Goal: Entertainment & Leisure: Consume media (video, audio)

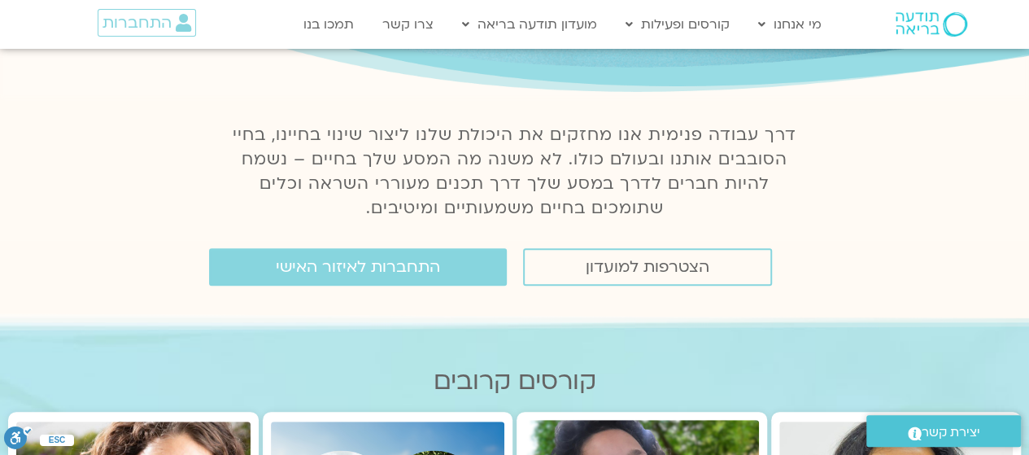
scroll to position [158, 0]
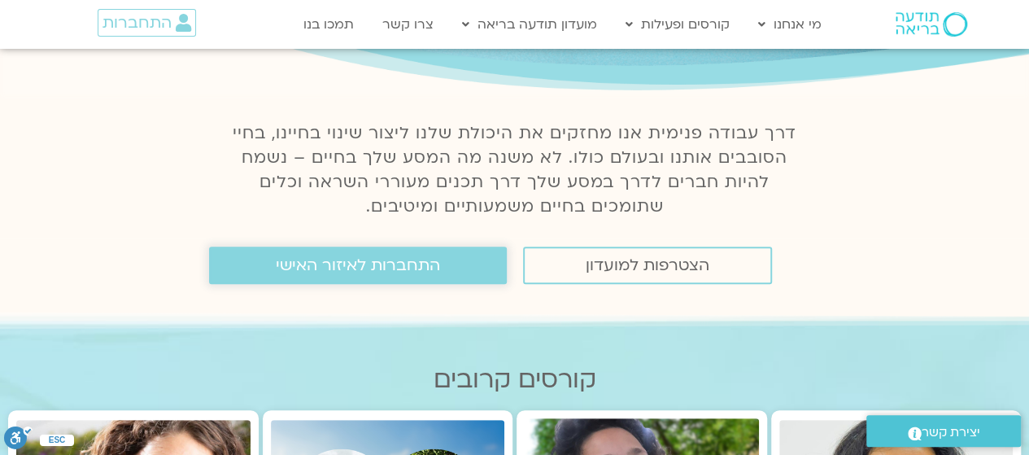
click at [276, 266] on link "התחברות לאיזור האישי" at bounding box center [358, 264] width 298 height 37
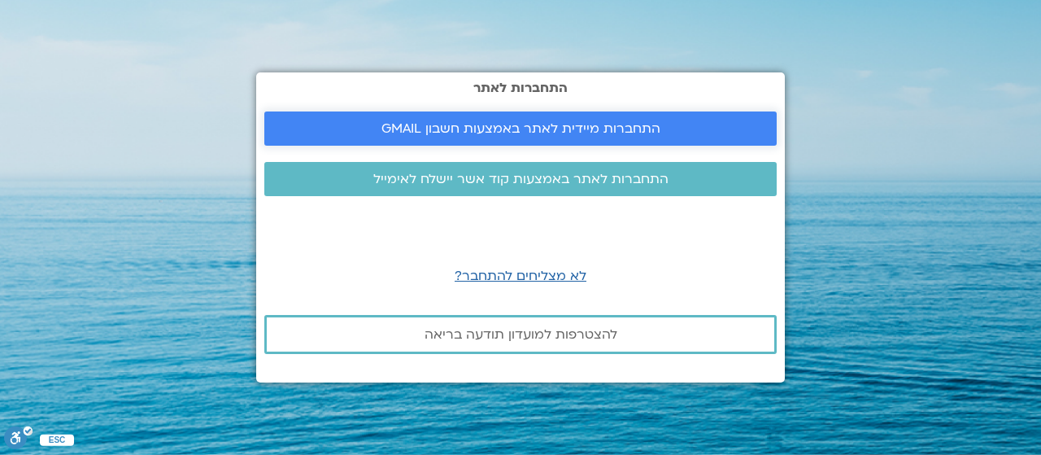
click at [520, 129] on span "התחברות מיידית לאתר באמצעות חשבון GMAIL" at bounding box center [520, 128] width 279 height 15
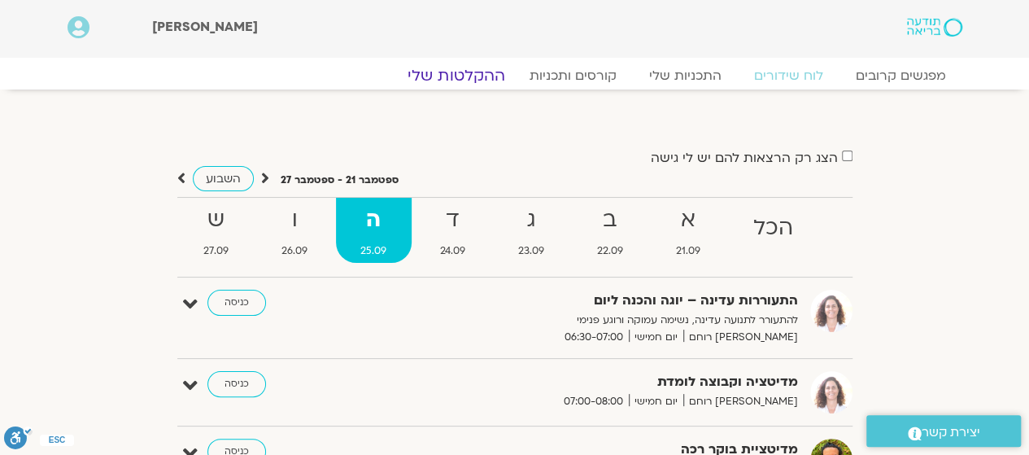
click at [486, 74] on link "ההקלטות שלי" at bounding box center [456, 76] width 137 height 20
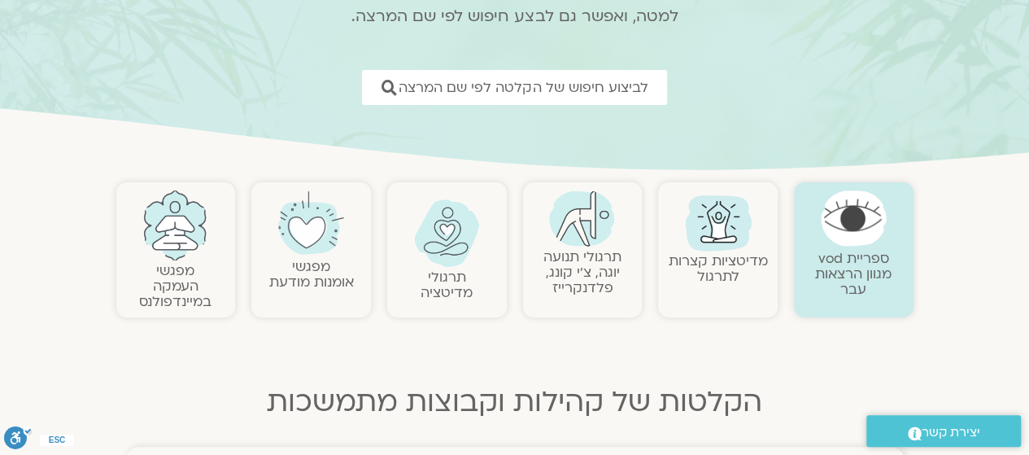
scroll to position [210, 0]
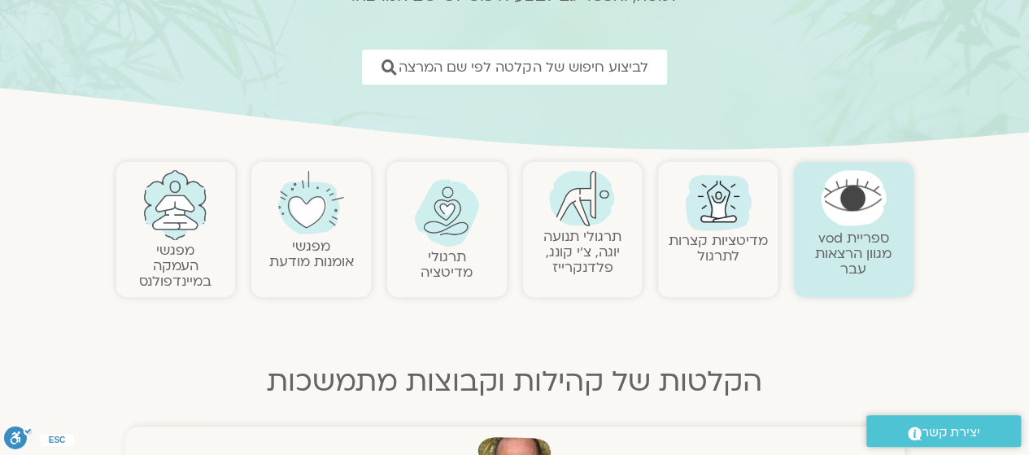
click at [696, 197] on img at bounding box center [718, 201] width 78 height 78
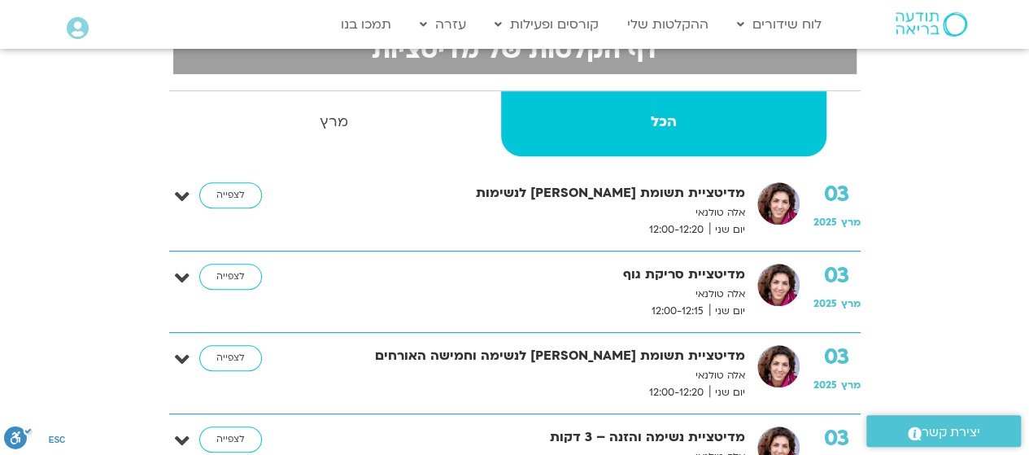
scroll to position [370, 0]
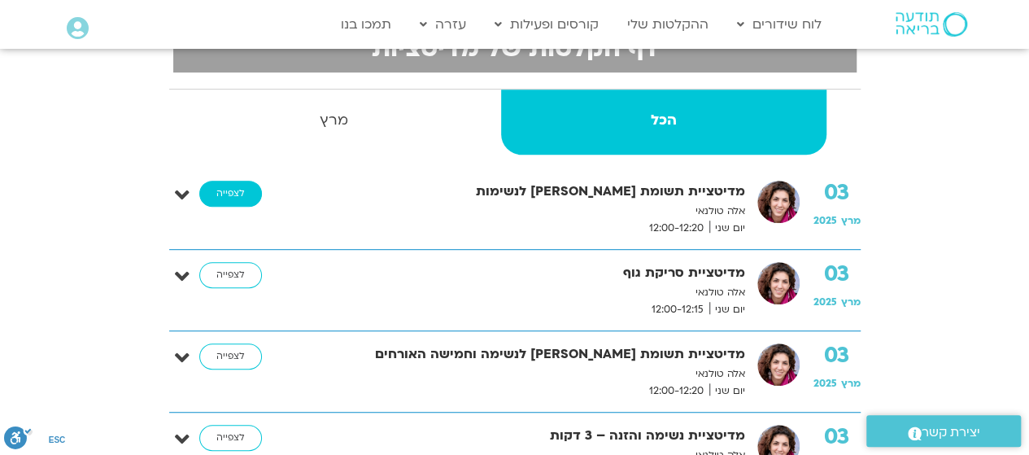
click at [247, 184] on link "לצפייה" at bounding box center [230, 194] width 63 height 26
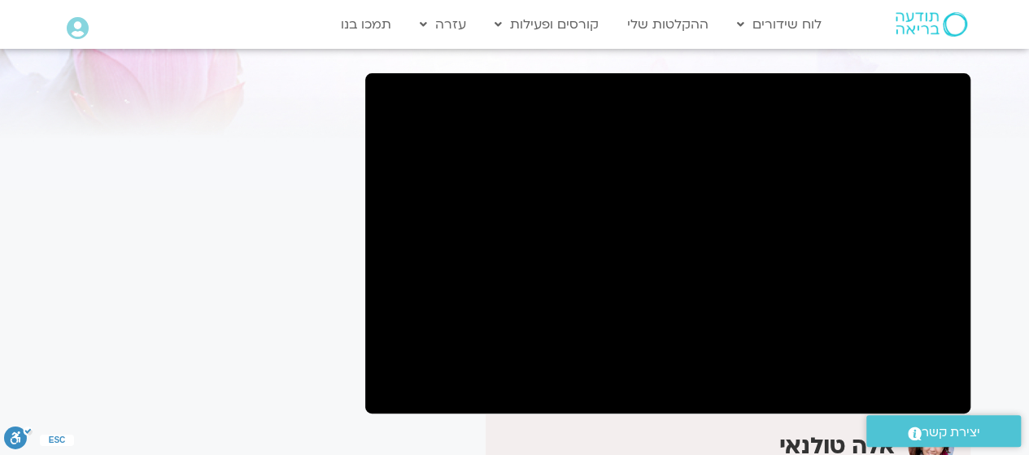
scroll to position [106, 0]
